Goal: Task Accomplishment & Management: Manage account settings

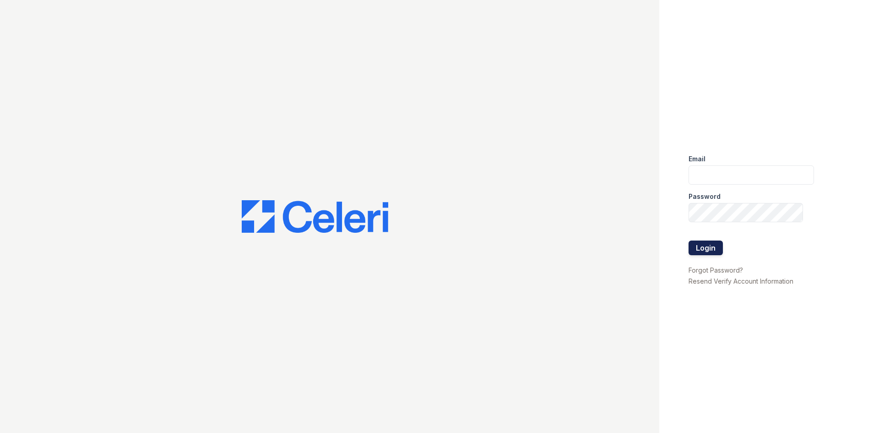
type input "[EMAIL_ADDRESS][DOMAIN_NAME]"
click at [708, 250] on button "Login" at bounding box center [705, 247] width 34 height 15
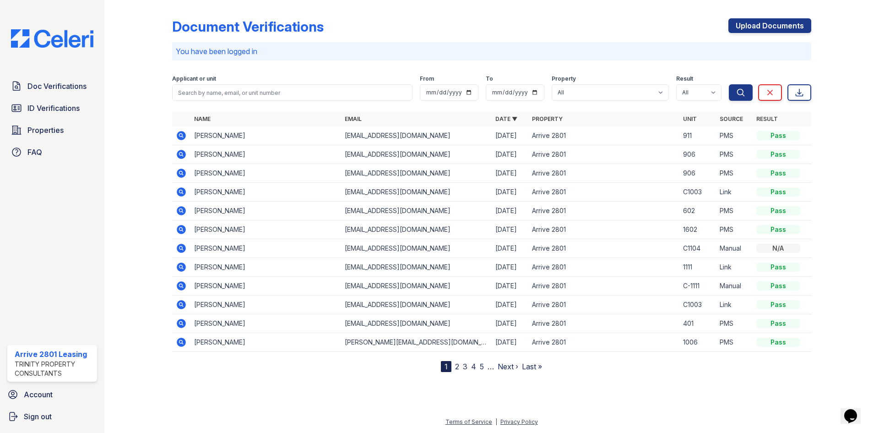
click at [454, 368] on nav "1 2 3 4 5 … Next › Last »" at bounding box center [491, 366] width 101 height 11
click at [456, 366] on link "2" at bounding box center [457, 366] width 4 height 9
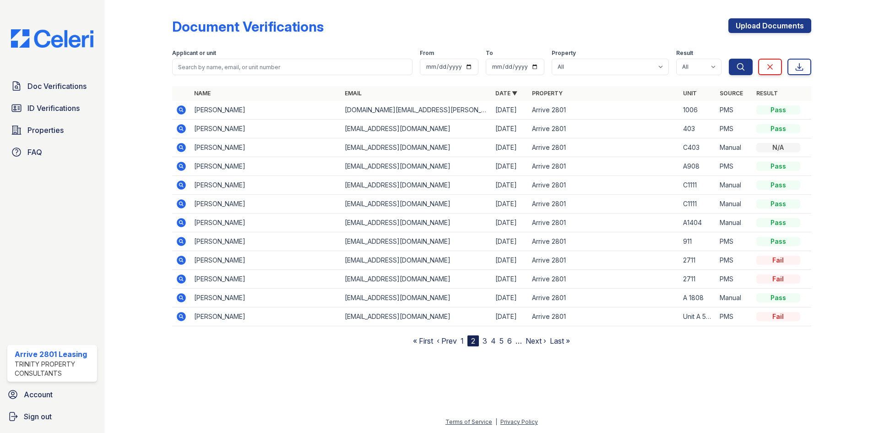
click at [485, 337] on nav "« First ‹ Prev 1 2 3 4 5 6 … Next › Last »" at bounding box center [491, 340] width 157 height 11
drag, startPoint x: 486, startPoint y: 336, endPoint x: 489, endPoint y: 332, distance: 5.2
click at [487, 335] on span "3" at bounding box center [484, 340] width 5 height 11
click at [487, 339] on link "3" at bounding box center [484, 340] width 5 height 9
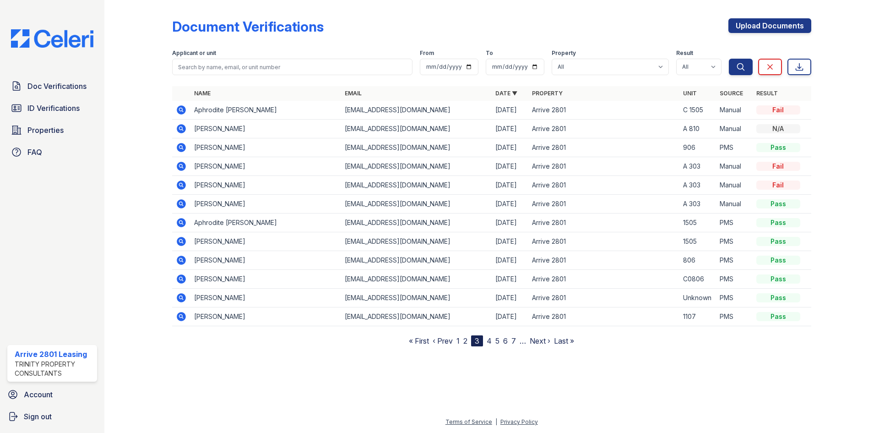
drag, startPoint x: 207, startPoint y: 214, endPoint x: 272, endPoint y: 317, distance: 121.8
drag, startPoint x: 272, startPoint y: 317, endPoint x: 346, endPoint y: 326, distance: 74.7
click at [346, 326] on div "Name Email Date ▼ Property Unit Source Result Aphrodite [PERSON_NAME] [EMAIL_AD…" at bounding box center [491, 216] width 639 height 260
click at [487, 341] on link "4" at bounding box center [489, 340] width 5 height 9
